Goal: Check status: Check status

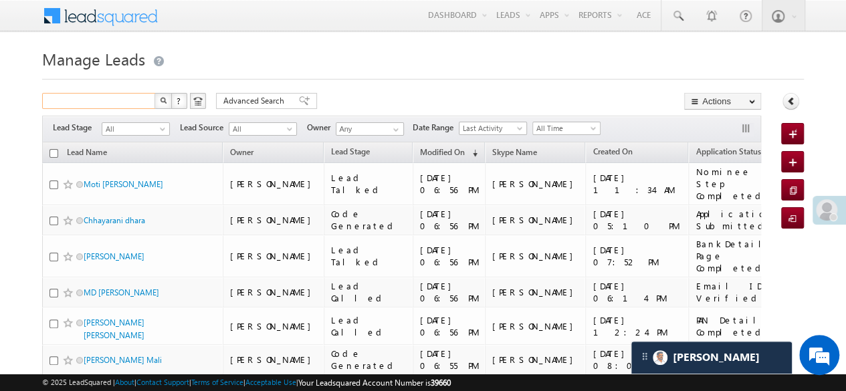
click at [108, 100] on input "text" at bounding box center [99, 101] width 114 height 16
paste input "EQ27163568"
click at [156, 102] on button "button" at bounding box center [163, 101] width 17 height 16
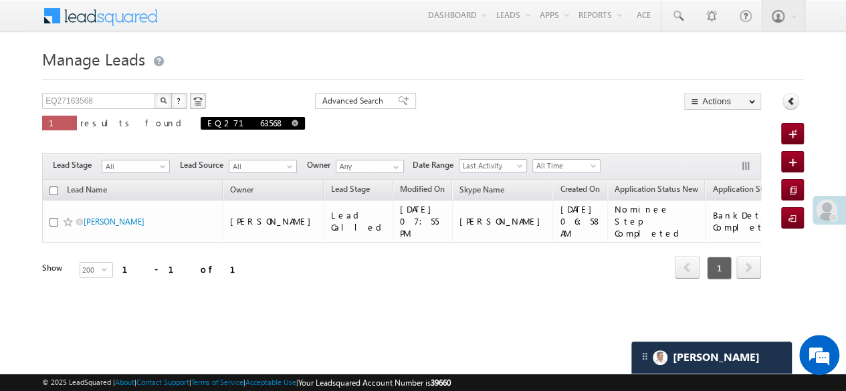
click at [292, 122] on span at bounding box center [295, 123] width 7 height 7
type input "Search Leads"
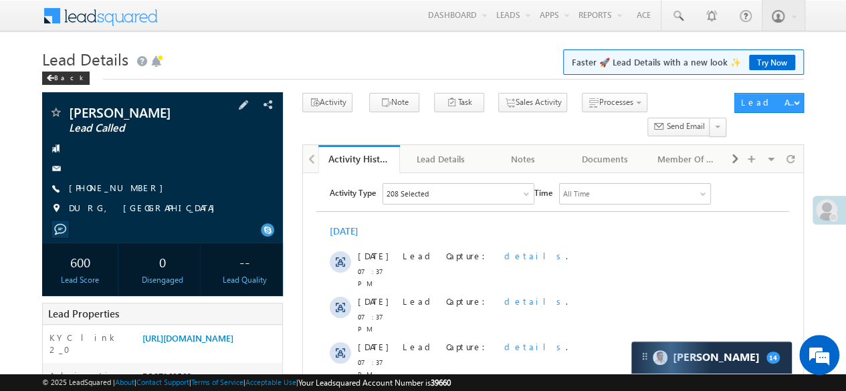
drag, startPoint x: 67, startPoint y: 192, endPoint x: 134, endPoint y: 195, distance: 67.0
click at [134, 195] on div "[PHONE_NUMBER]" at bounding box center [162, 188] width 227 height 13
